Goal: Task Accomplishment & Management: Use online tool/utility

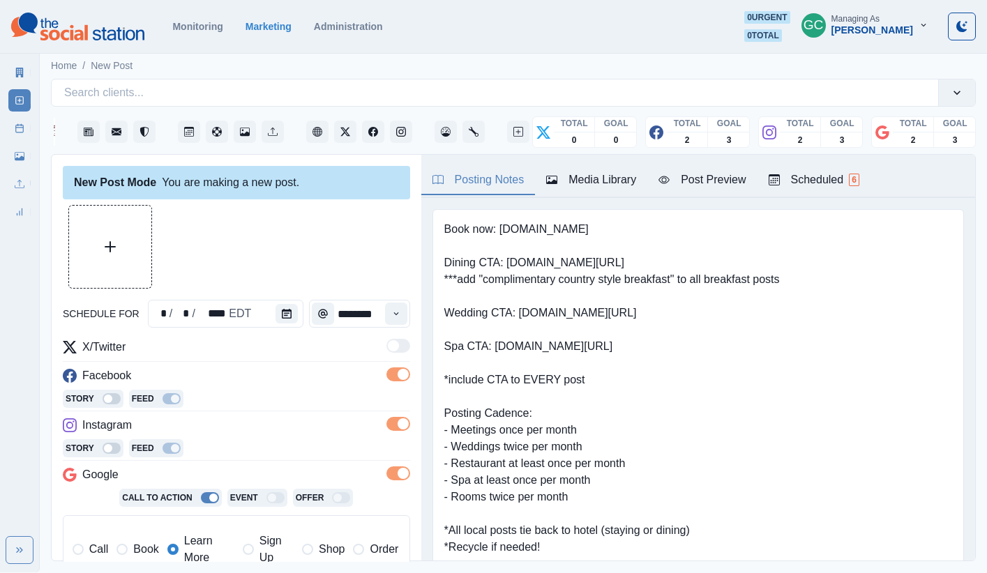
scroll to position [260, 0]
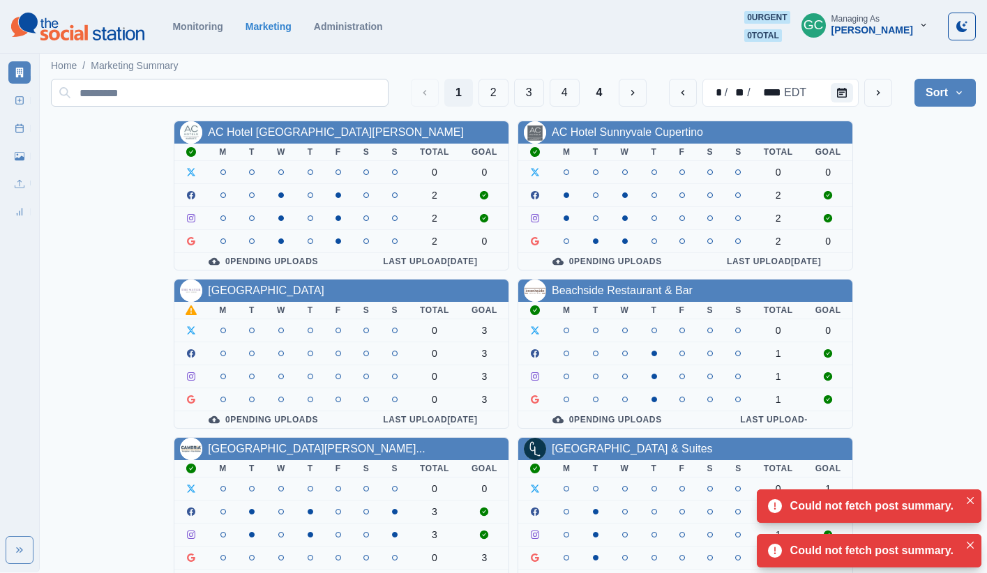
click at [237, 92] on input at bounding box center [220, 93] width 338 height 28
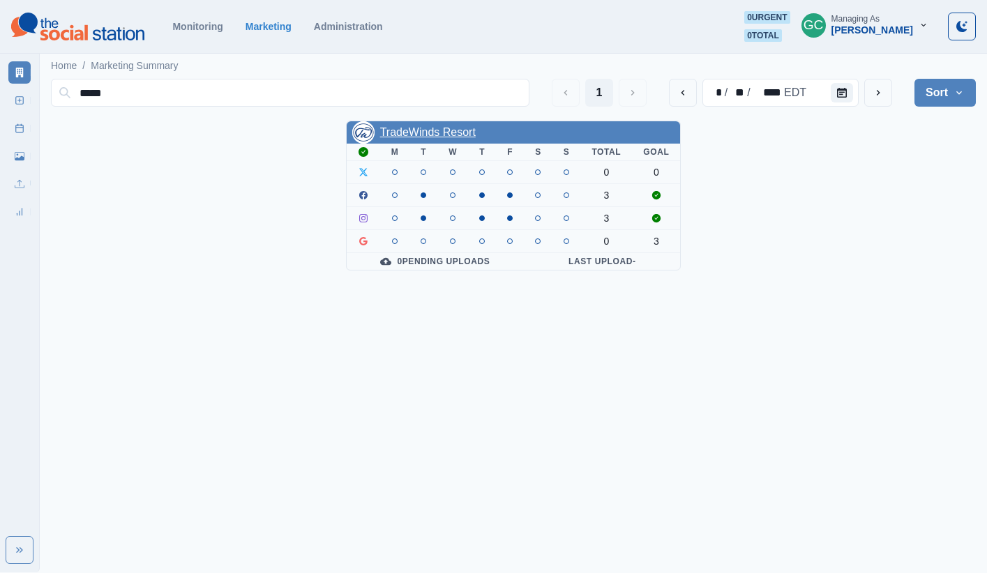
type input "*****"
click at [436, 129] on link "TradeWinds Resort" at bounding box center [428, 132] width 96 height 12
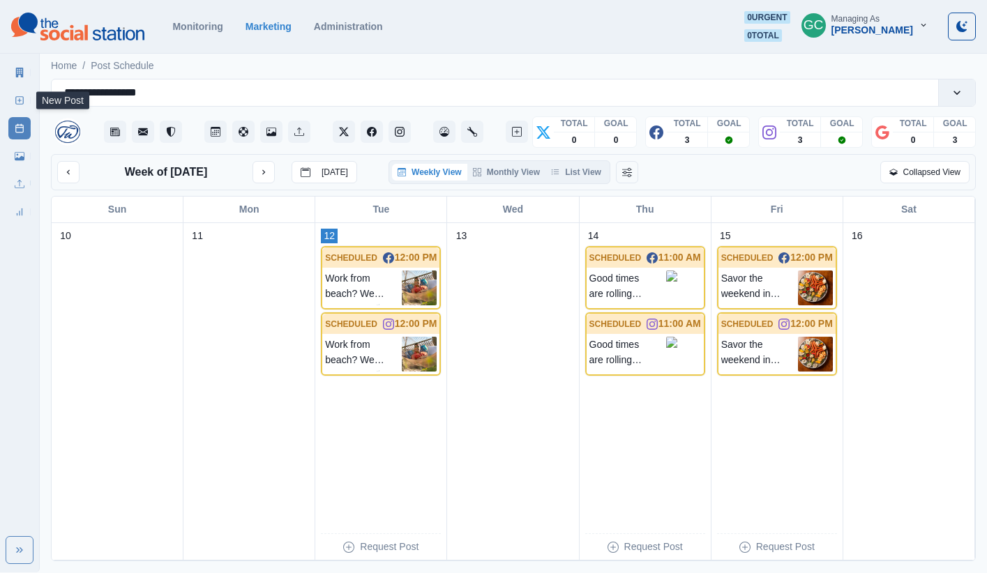
click at [14, 93] on link "New Post" at bounding box center [19, 100] width 22 height 22
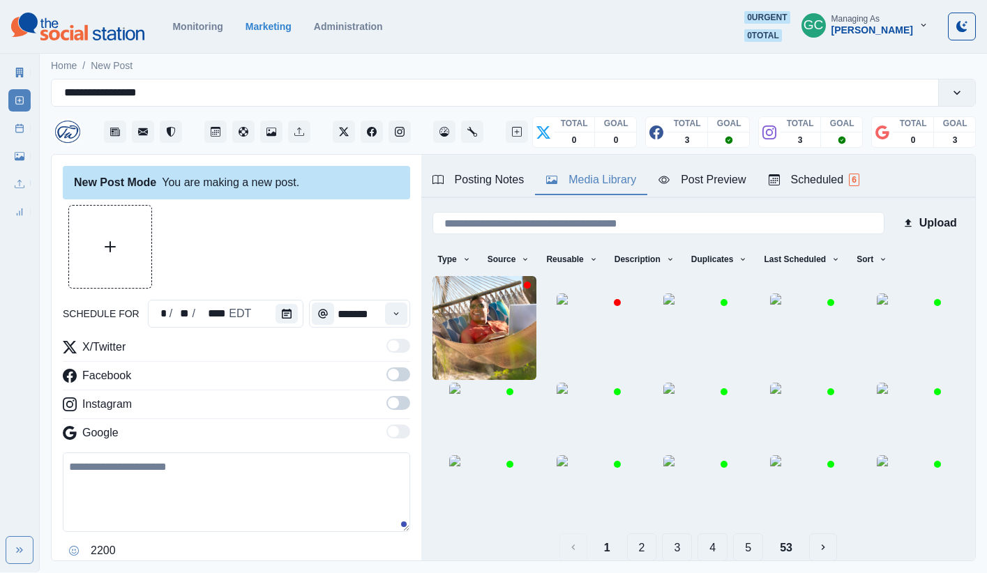
click at [578, 177] on div "Media Library" at bounding box center [591, 180] width 90 height 17
click at [686, 183] on div "Post Preview" at bounding box center [701, 180] width 87 height 17
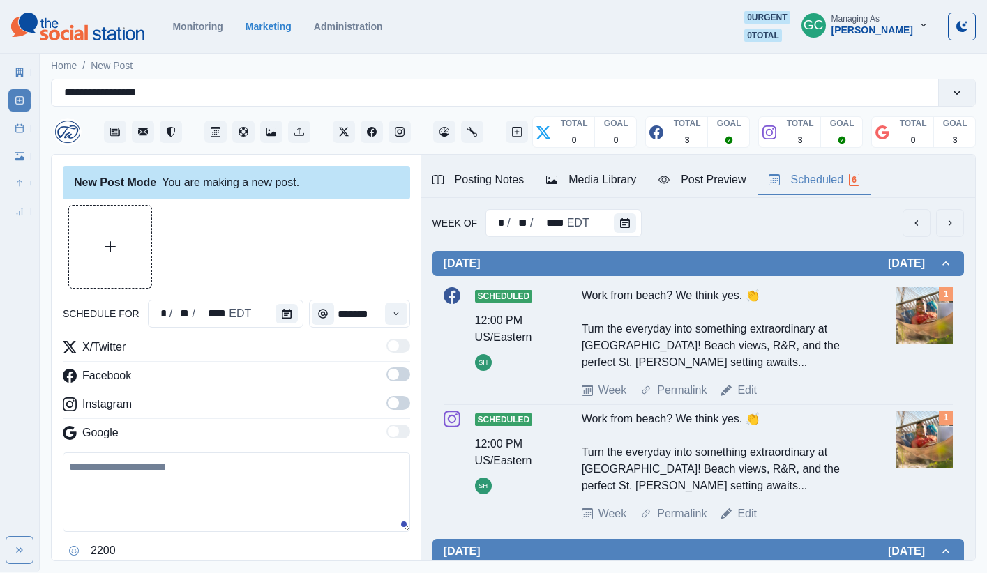
click at [831, 184] on div "Scheduled 6" at bounding box center [814, 180] width 91 height 17
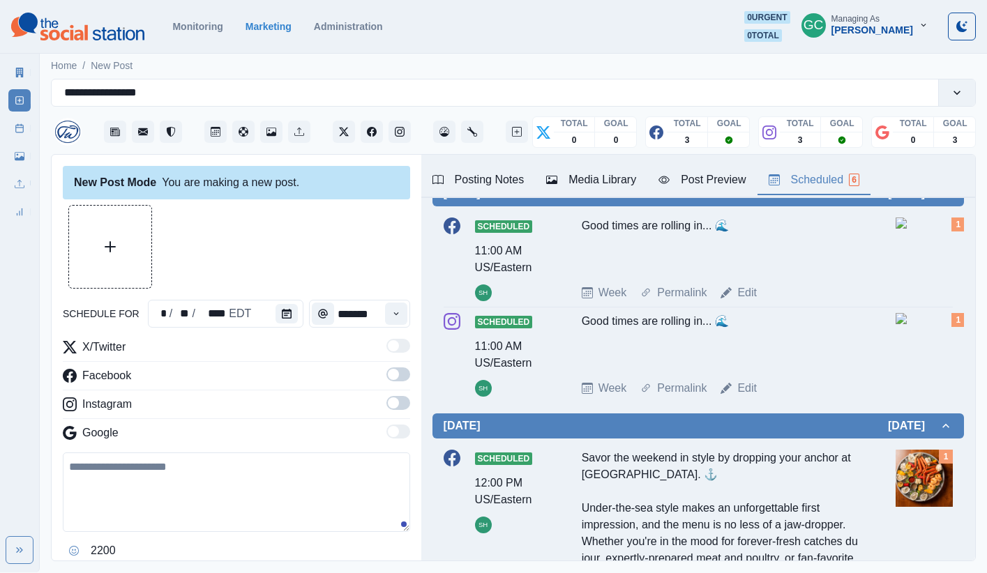
scroll to position [345, 0]
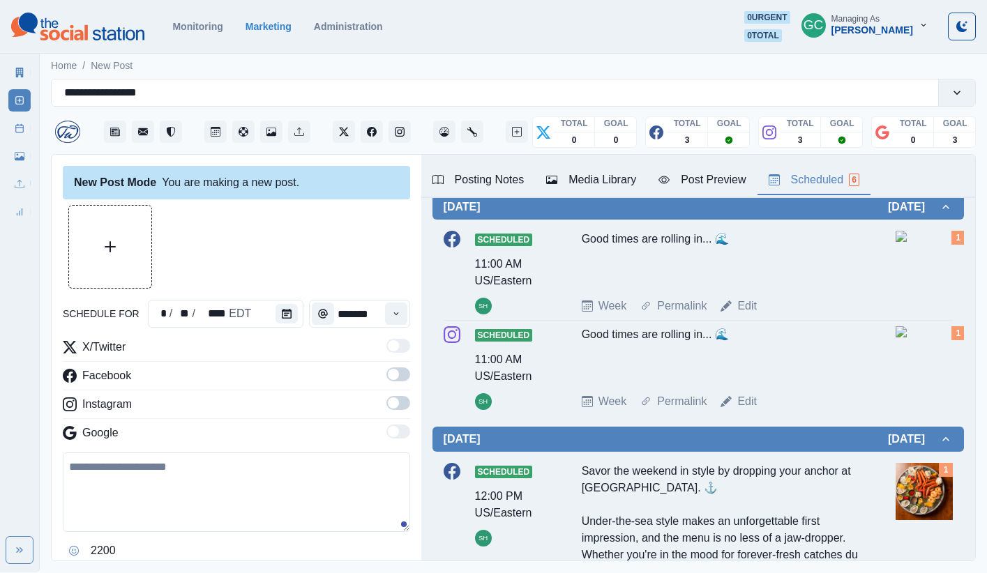
click at [907, 337] on img at bounding box center [931, 331] width 70 height 11
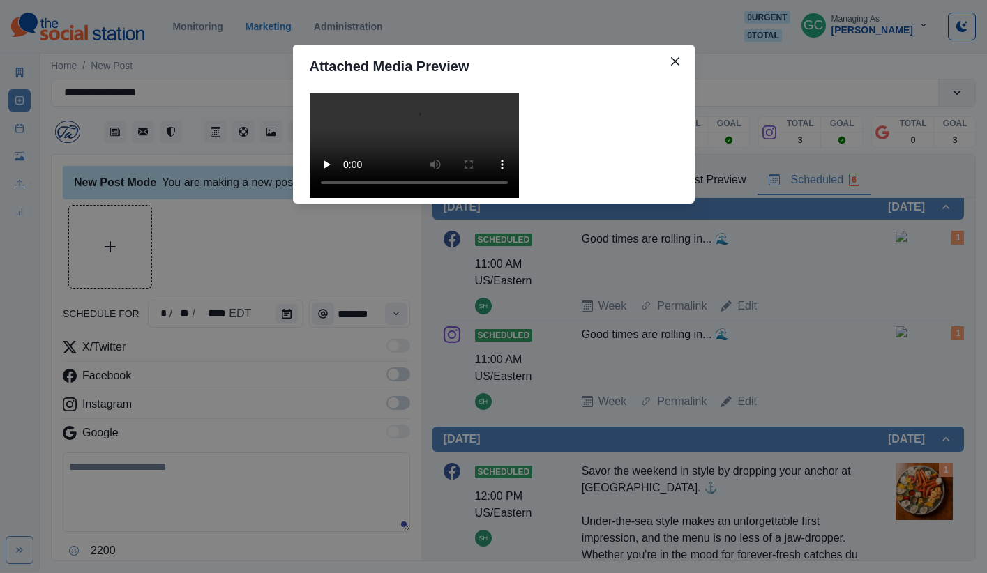
scroll to position [51, 0]
click at [784, 278] on div "Attached Media Preview" at bounding box center [493, 286] width 987 height 573
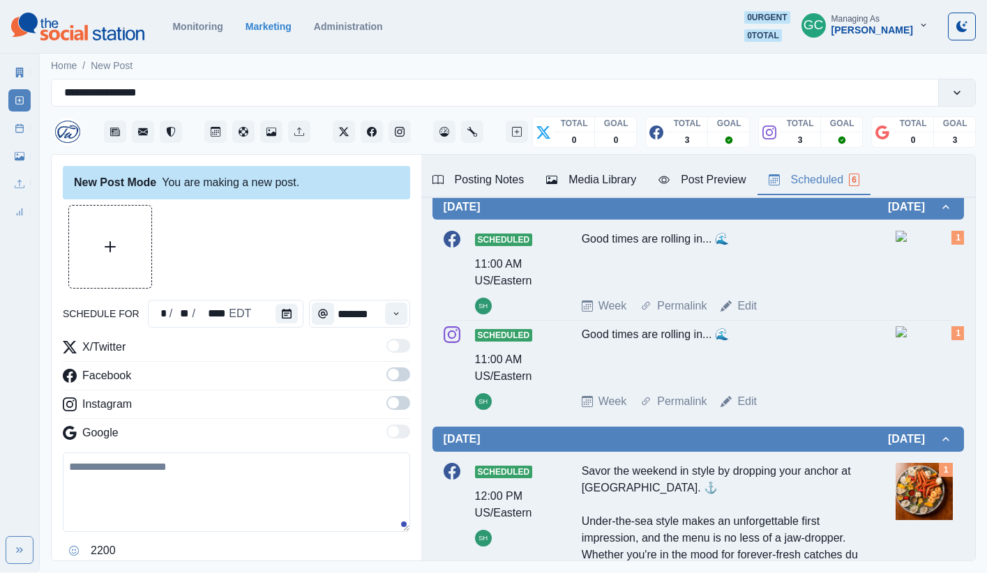
click at [525, 186] on button "Posting Notes" at bounding box center [478, 180] width 114 height 29
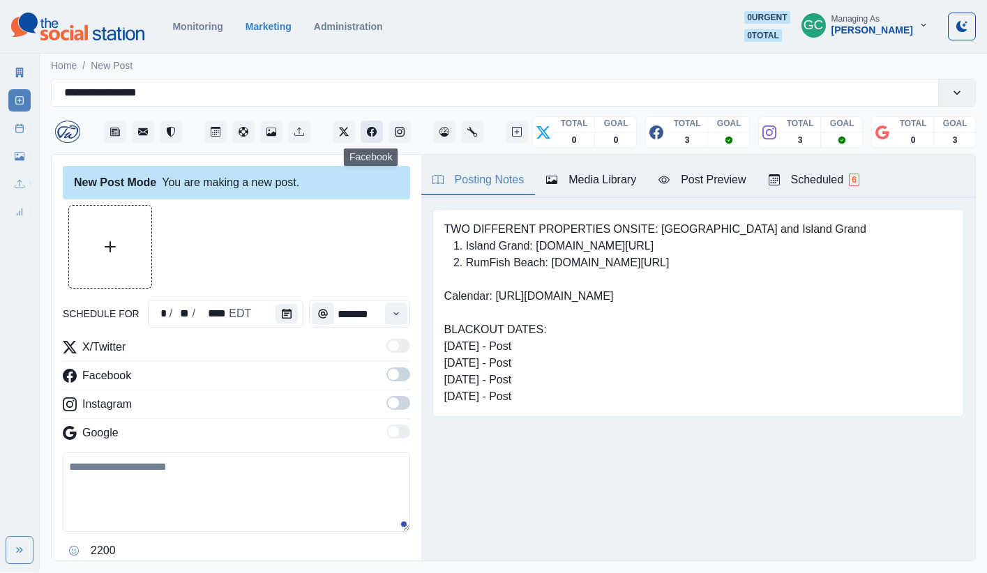
click at [375, 130] on icon "Facebook" at bounding box center [372, 132] width 10 height 10
click at [398, 133] on icon "Instagram" at bounding box center [400, 132] width 10 height 10
